Goal: Transaction & Acquisition: Purchase product/service

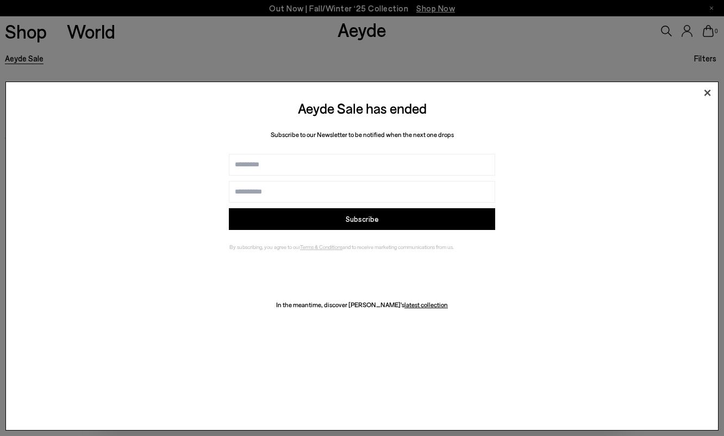
click at [703, 94] on icon at bounding box center [707, 93] width 16 height 16
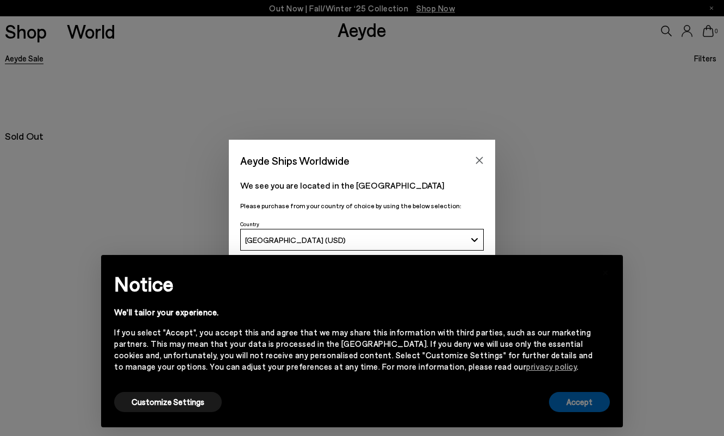
click at [589, 399] on button "Accept" at bounding box center [579, 402] width 61 height 20
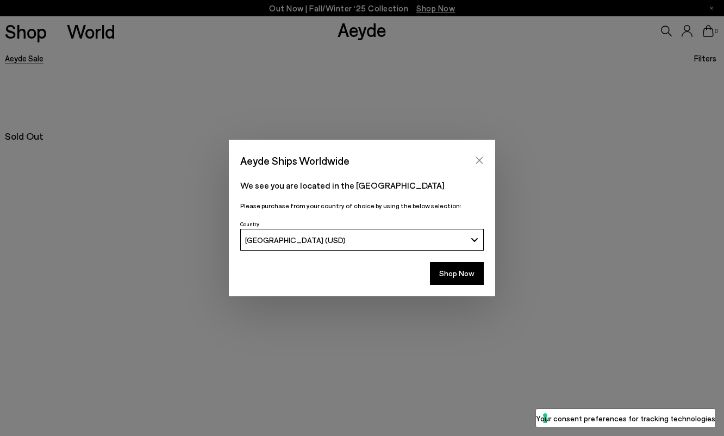
click at [483, 161] on icon "Close" at bounding box center [479, 160] width 9 height 9
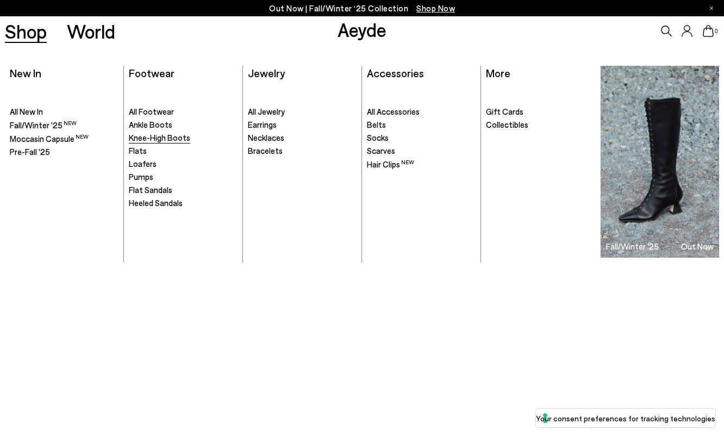
click at [155, 139] on span "Knee-High Boots" at bounding box center [159, 138] width 61 height 10
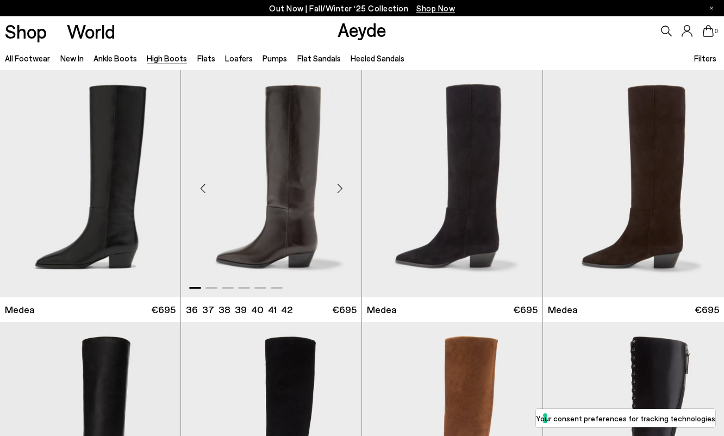
click at [336, 190] on div "Next slide" at bounding box center [339, 188] width 33 height 33
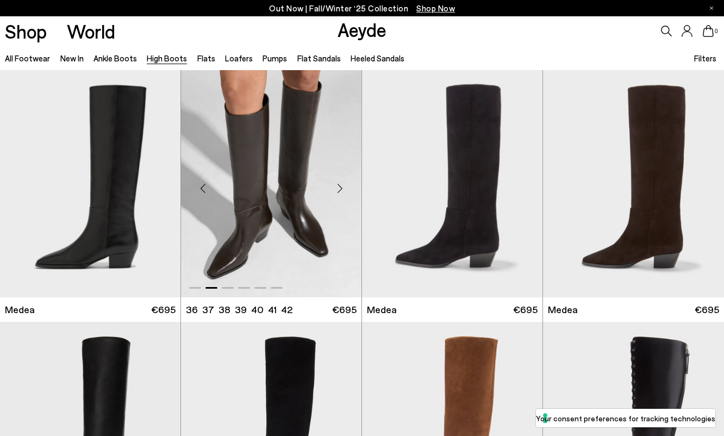
click at [336, 190] on div "Next slide" at bounding box center [339, 188] width 33 height 33
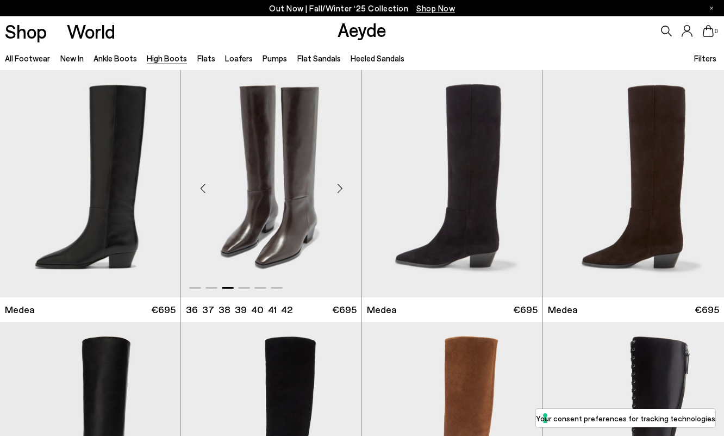
click at [336, 190] on div "Next slide" at bounding box center [339, 188] width 33 height 33
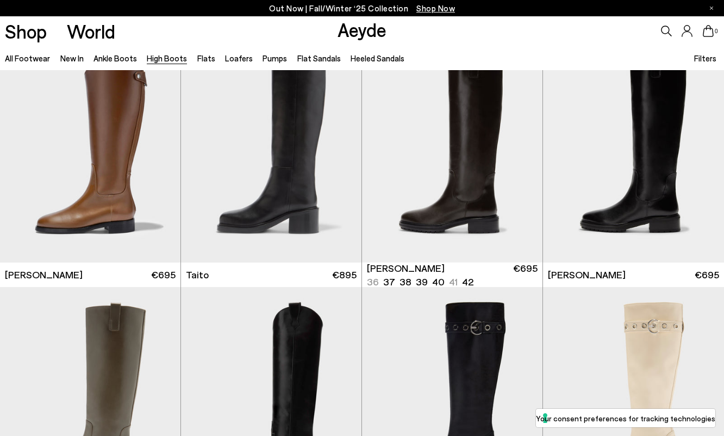
scroll to position [2043, 0]
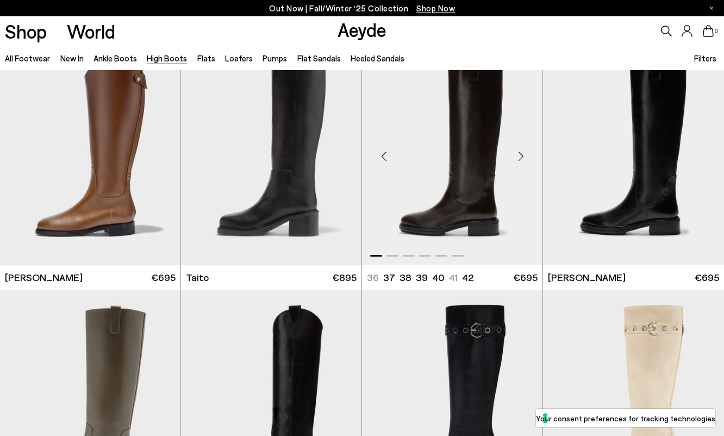
click at [517, 159] on div "Next slide" at bounding box center [520, 156] width 33 height 33
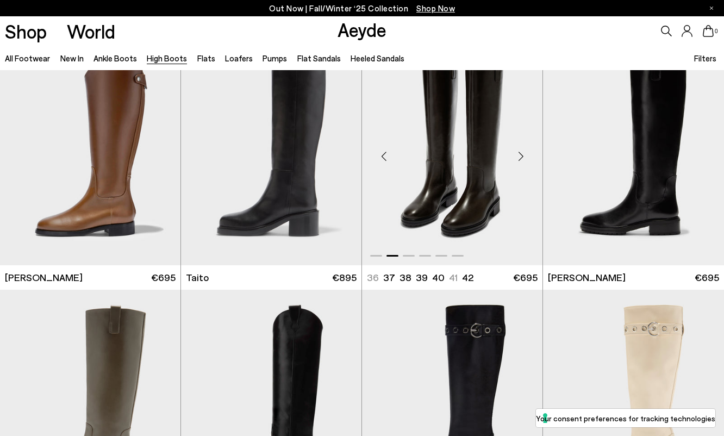
click at [517, 159] on div "Next slide" at bounding box center [520, 156] width 33 height 33
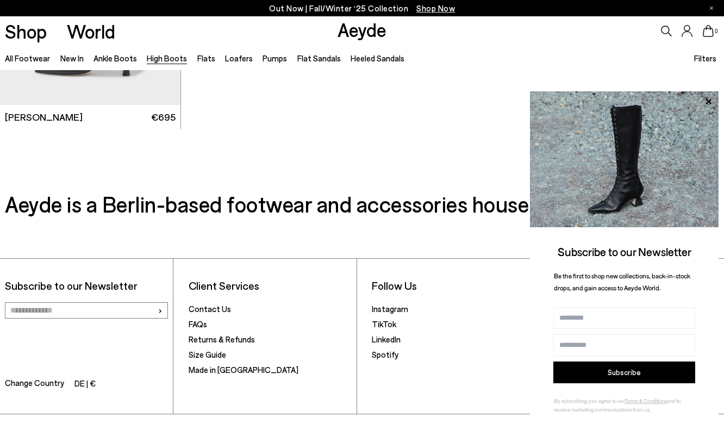
scroll to position [2714, 0]
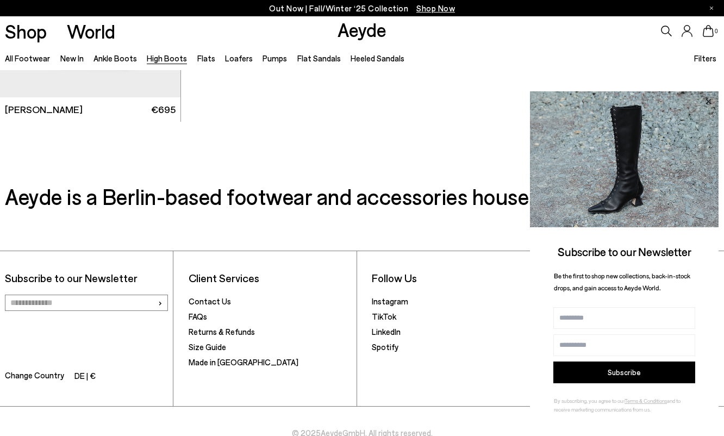
click at [708, 103] on icon at bounding box center [708, 102] width 14 height 14
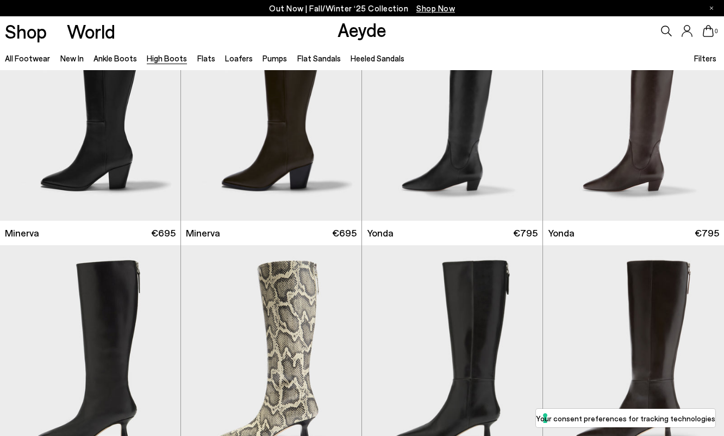
scroll to position [507, 0]
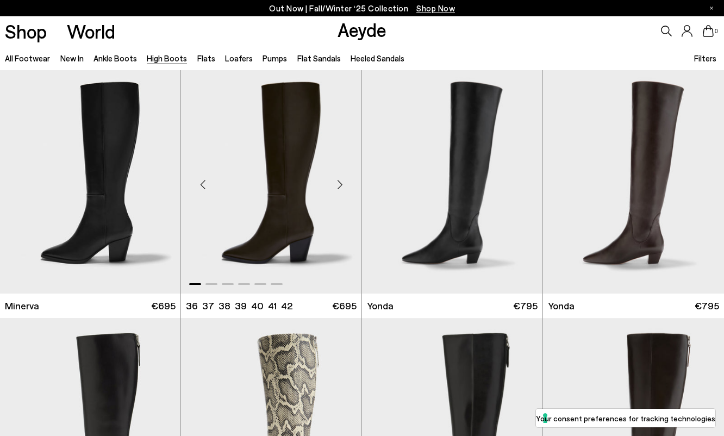
click at [263, 148] on img "1 / 6" at bounding box center [271, 179] width 180 height 227
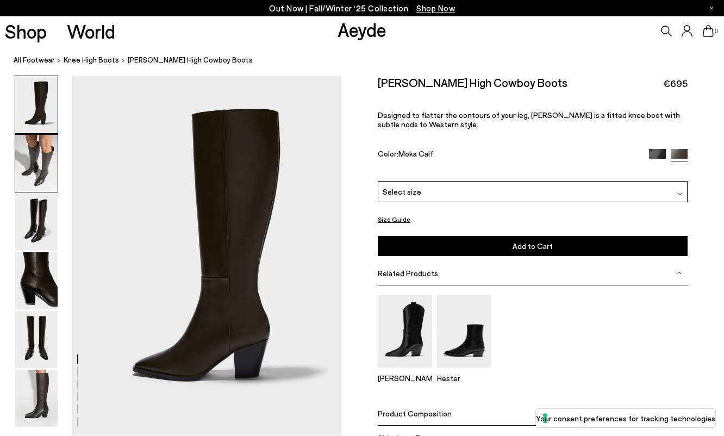
click at [18, 169] on img at bounding box center [36, 163] width 42 height 57
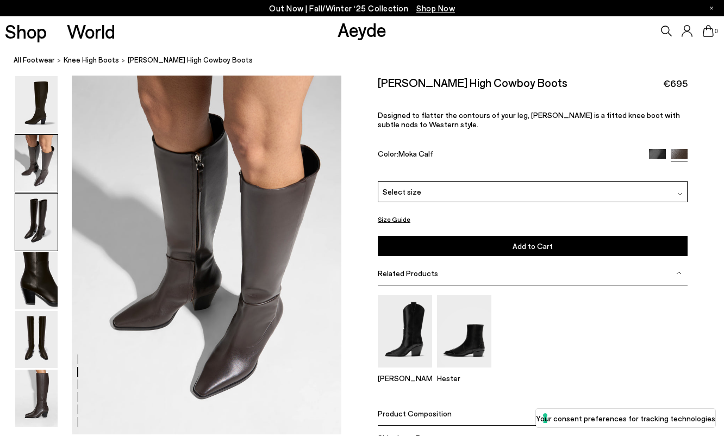
click at [36, 213] on img at bounding box center [36, 221] width 42 height 57
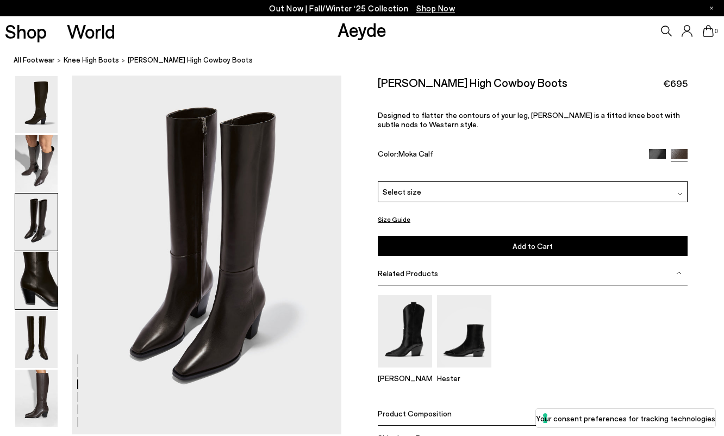
click at [43, 261] on img at bounding box center [36, 280] width 42 height 57
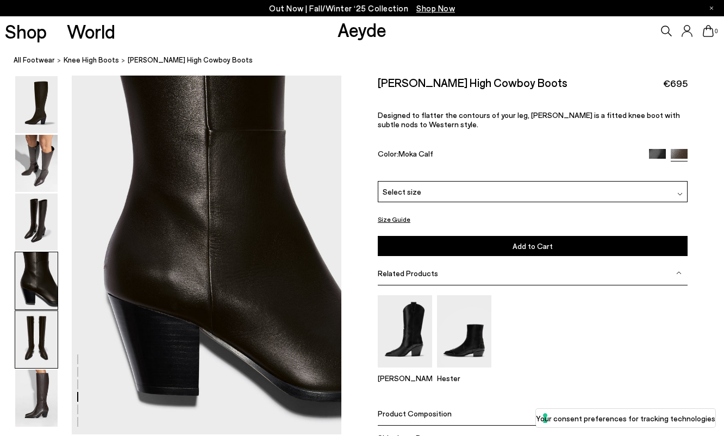
click at [38, 334] on img at bounding box center [36, 339] width 42 height 57
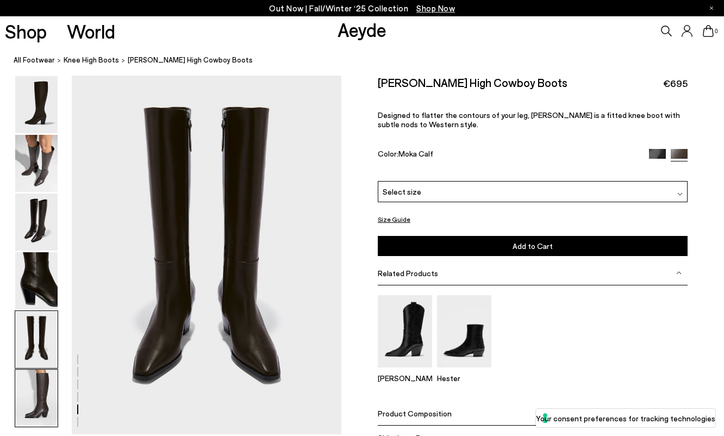
click at [32, 395] on img at bounding box center [36, 398] width 42 height 57
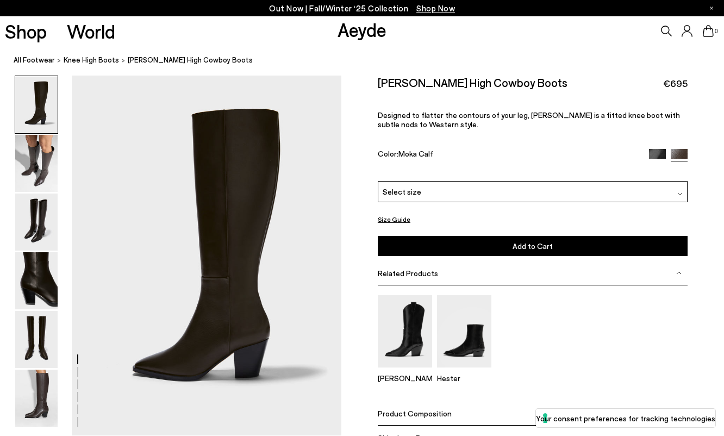
click at [39, 157] on img at bounding box center [36, 163] width 42 height 57
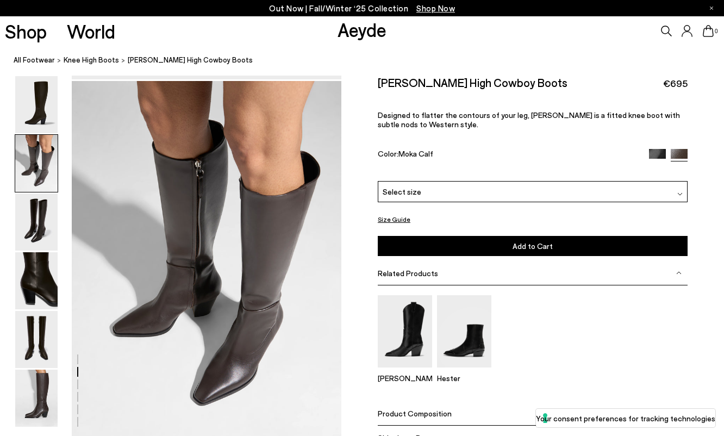
scroll to position [363, 0]
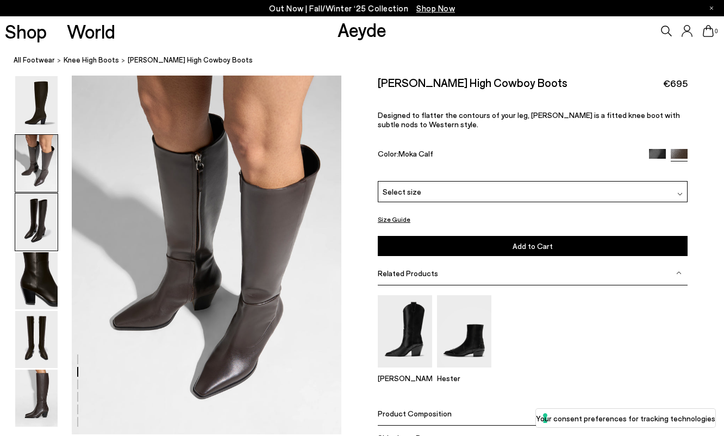
click at [40, 195] on img at bounding box center [36, 221] width 42 height 57
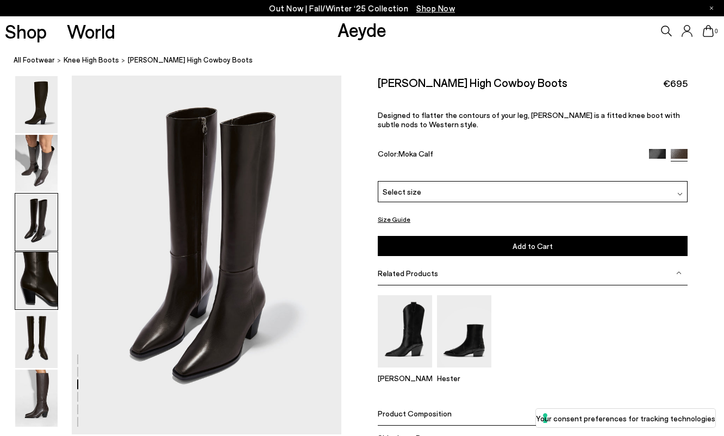
click at [46, 264] on img at bounding box center [36, 280] width 42 height 57
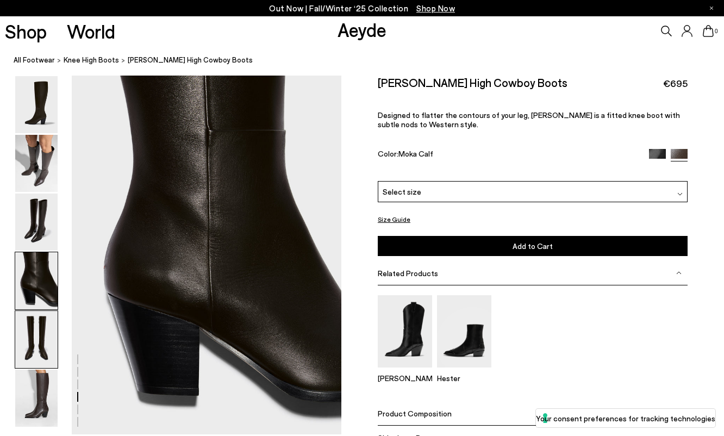
click at [40, 320] on img at bounding box center [36, 339] width 42 height 57
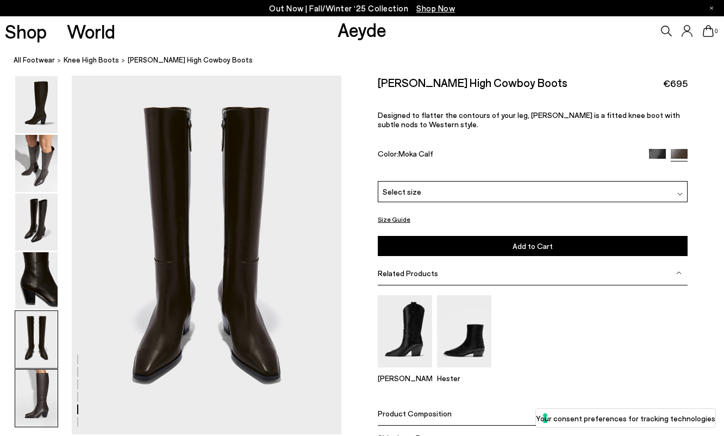
click at [43, 371] on img at bounding box center [36, 398] width 42 height 57
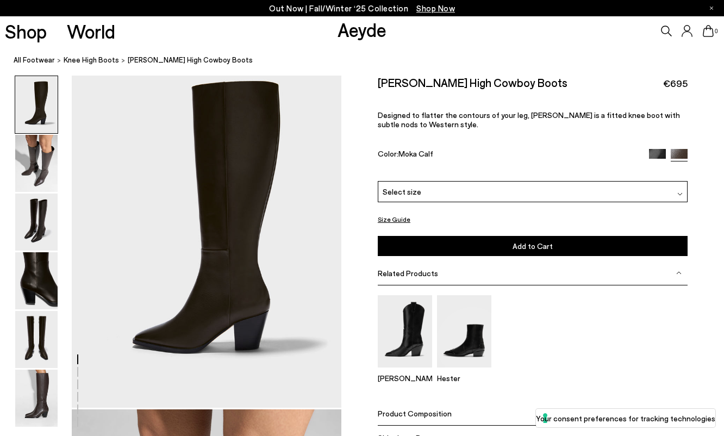
scroll to position [27, 0]
